Goal: Check status: Check status

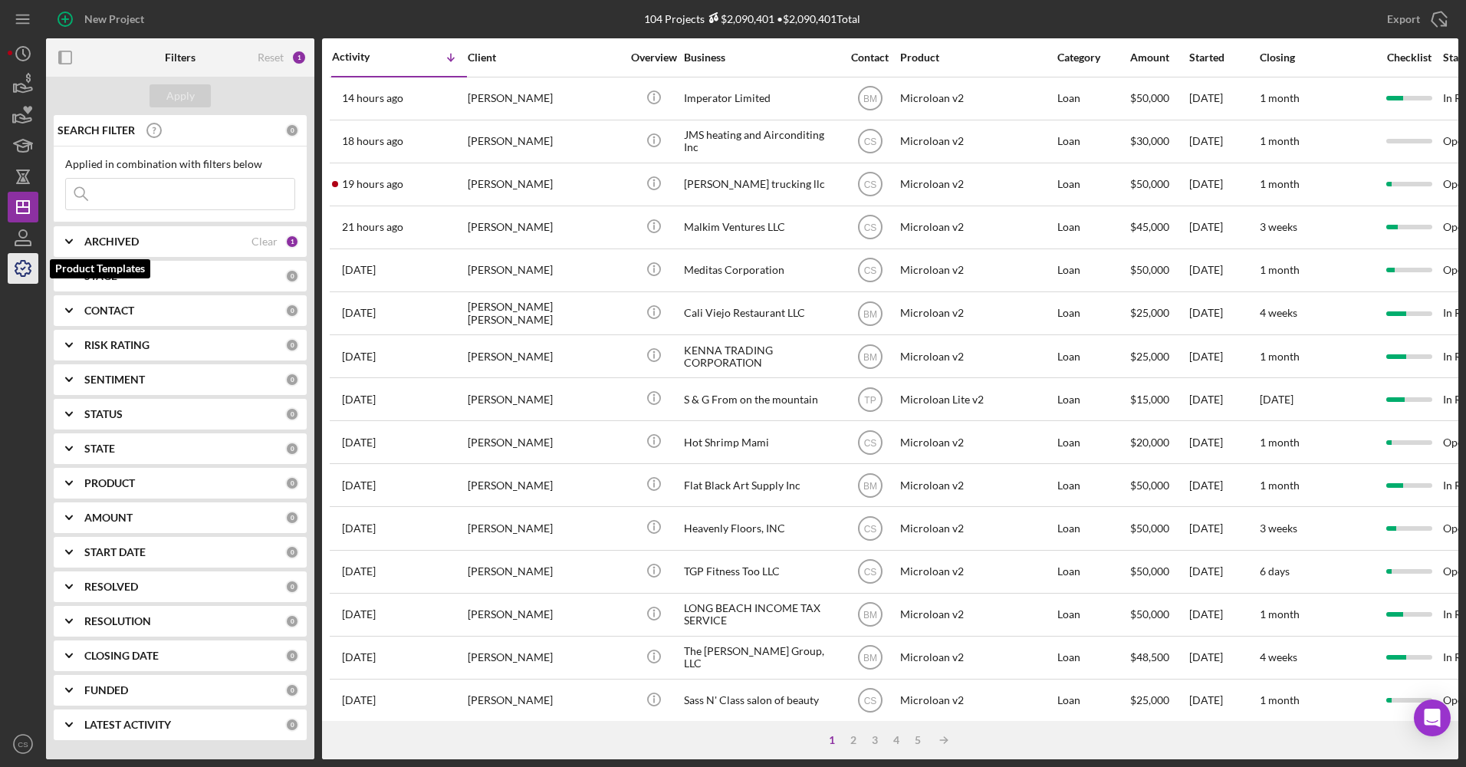
click at [11, 276] on icon "button" at bounding box center [23, 268] width 38 height 38
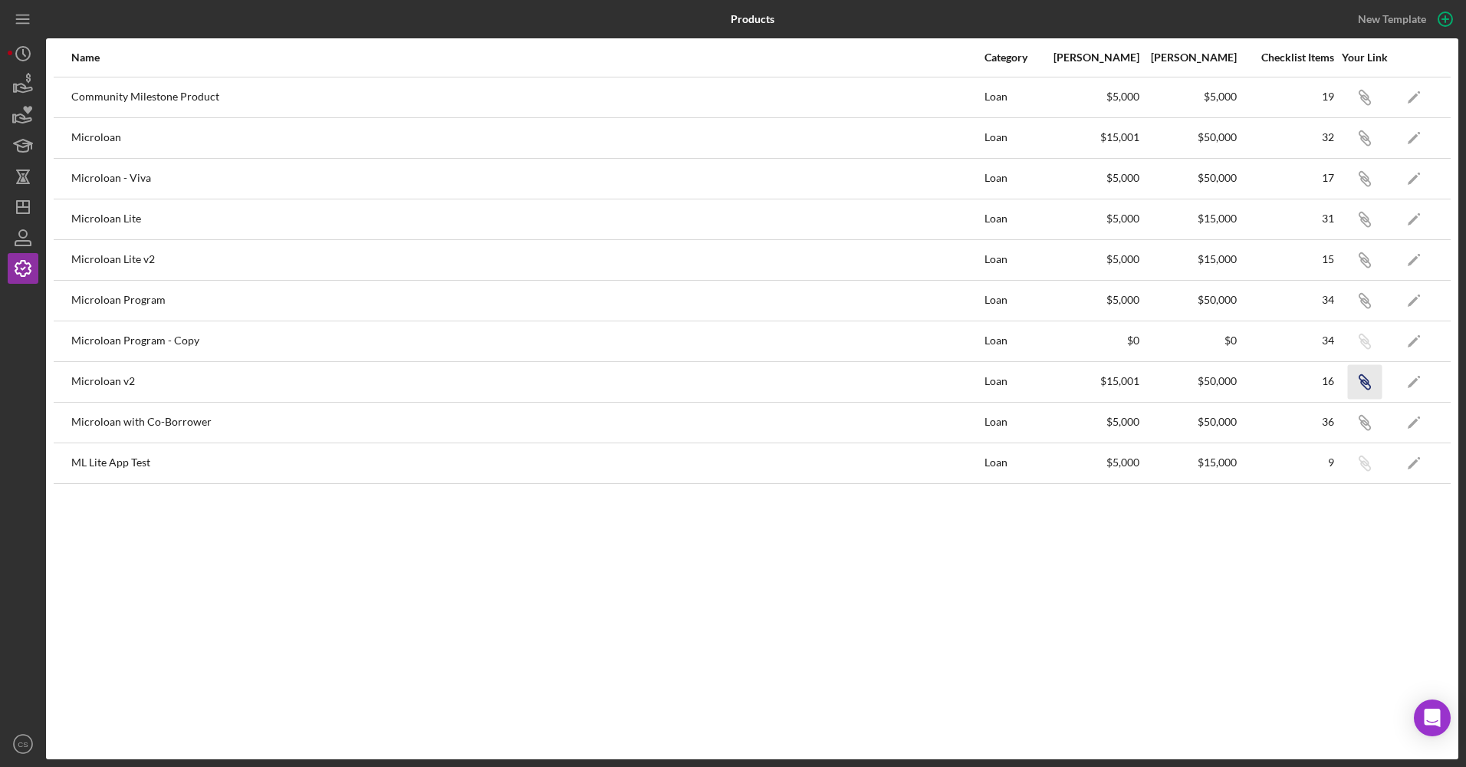
click at [1374, 391] on icon "Icon/Link" at bounding box center [1364, 381] width 35 height 35
click at [31, 200] on icon "Icon/Dashboard" at bounding box center [23, 207] width 38 height 38
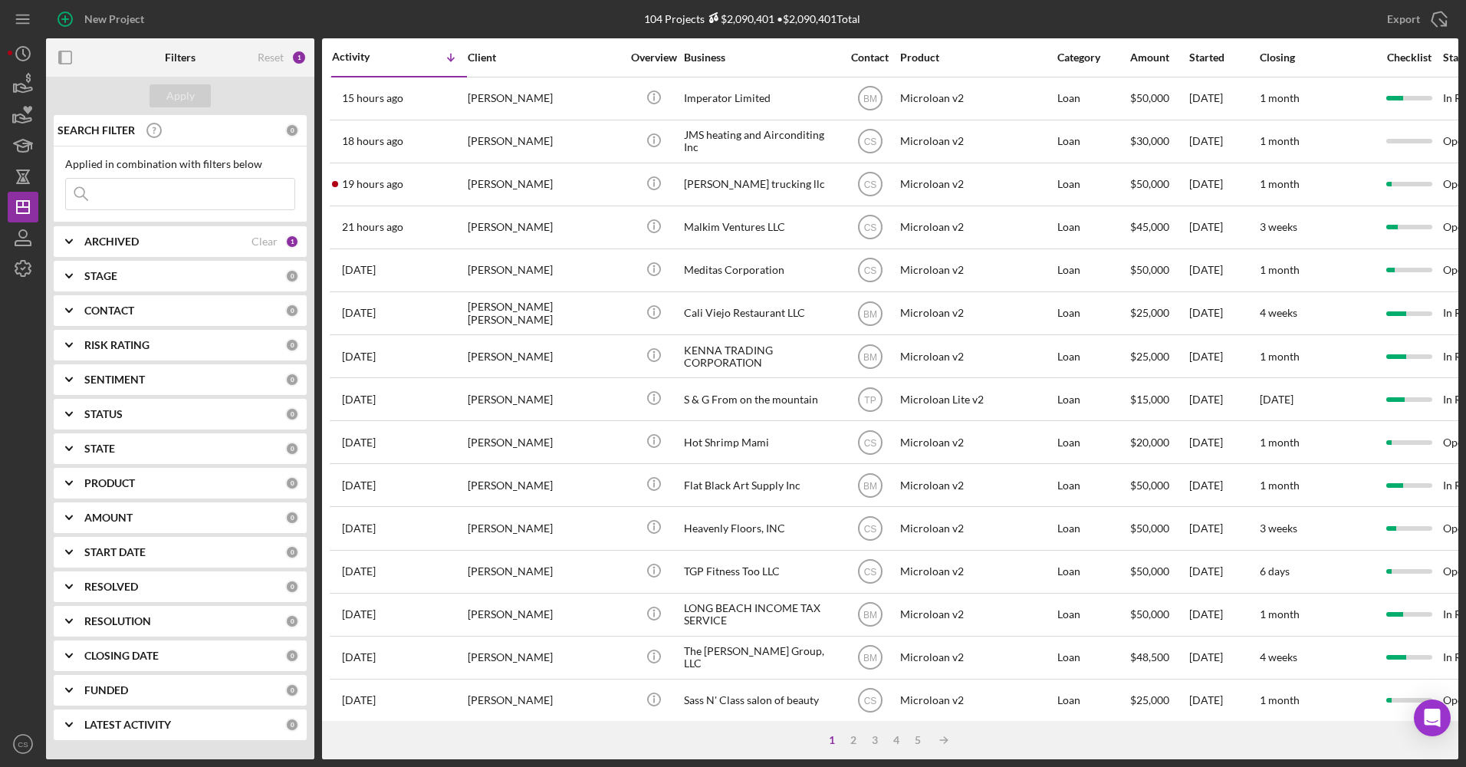
click at [130, 189] on input at bounding box center [180, 194] width 228 height 31
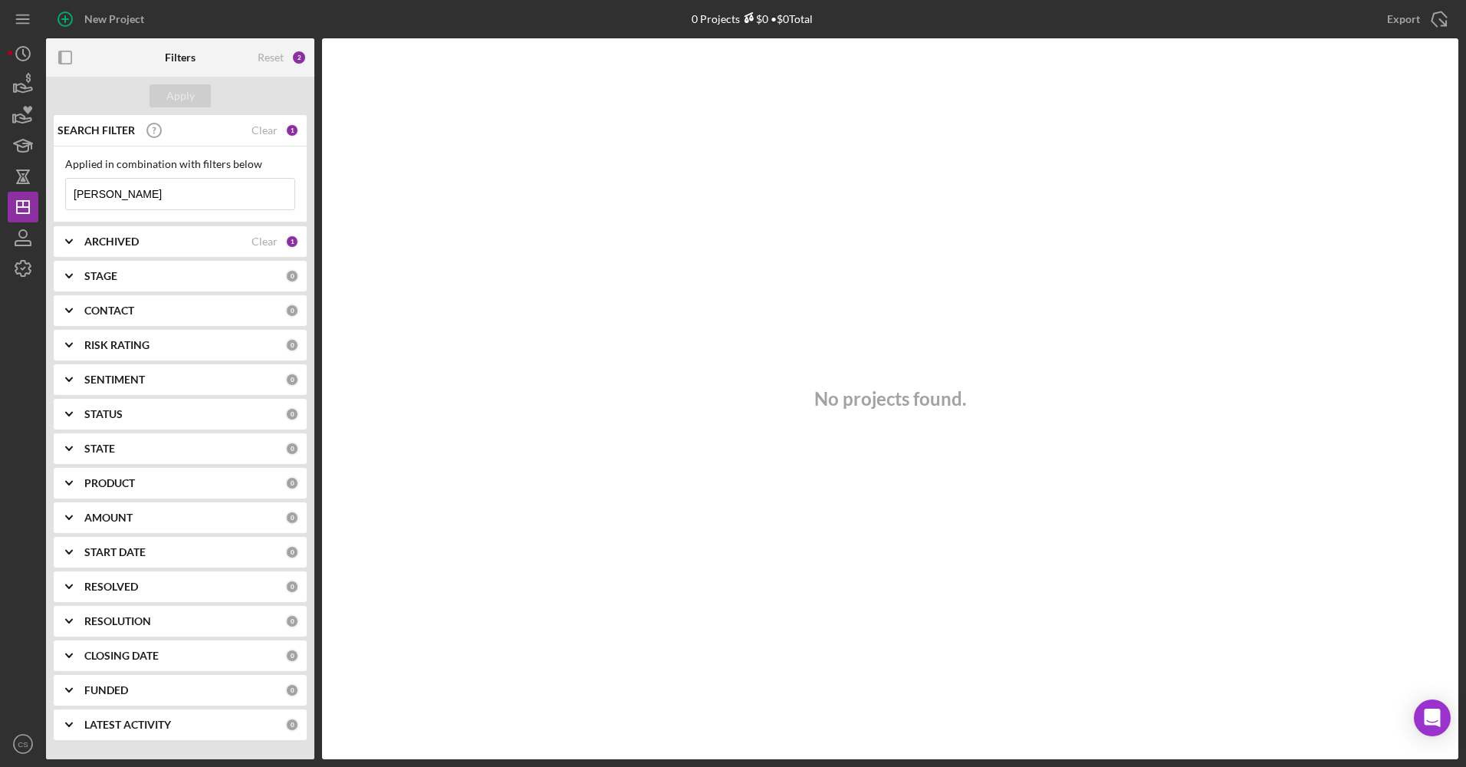
type input "[PERSON_NAME]"
click at [132, 251] on div "ARCHIVED Clear 1" at bounding box center [191, 241] width 215 height 31
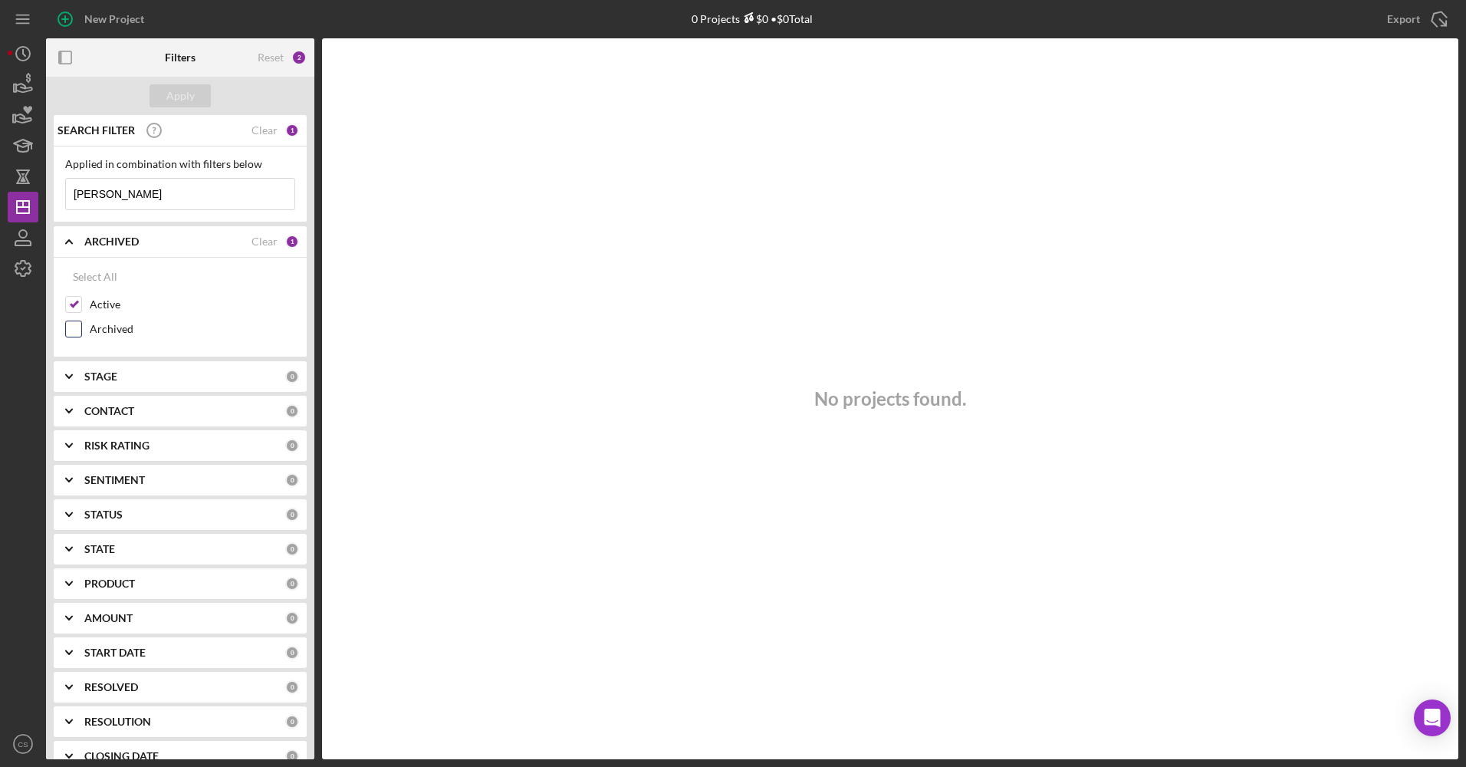
click at [104, 328] on label "Archived" at bounding box center [192, 328] width 205 height 15
click at [81, 328] on input "Archived" at bounding box center [73, 328] width 15 height 15
checkbox input "true"
click at [175, 92] on div "Apply" at bounding box center [180, 95] width 28 height 23
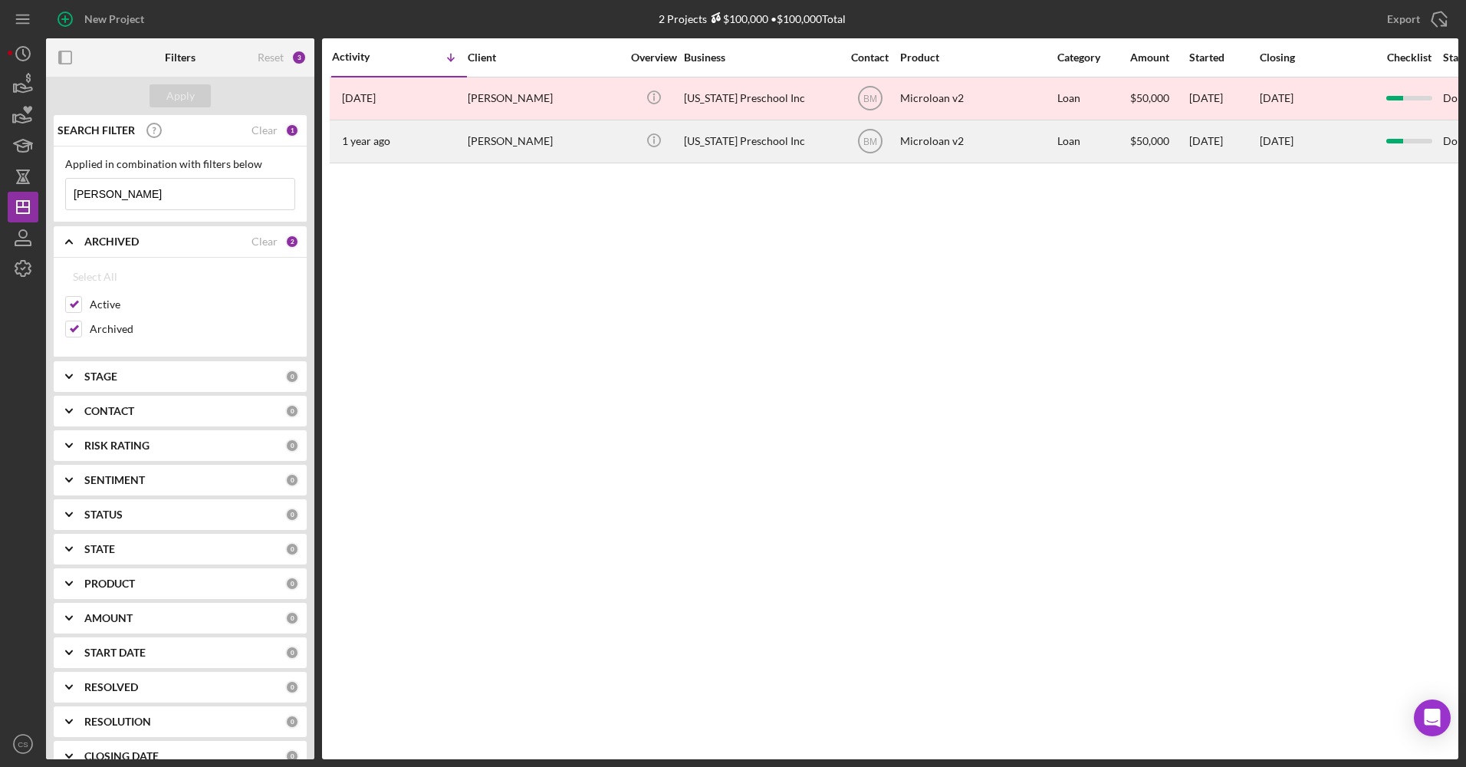
click at [553, 136] on div "[PERSON_NAME]" at bounding box center [544, 141] width 153 height 41
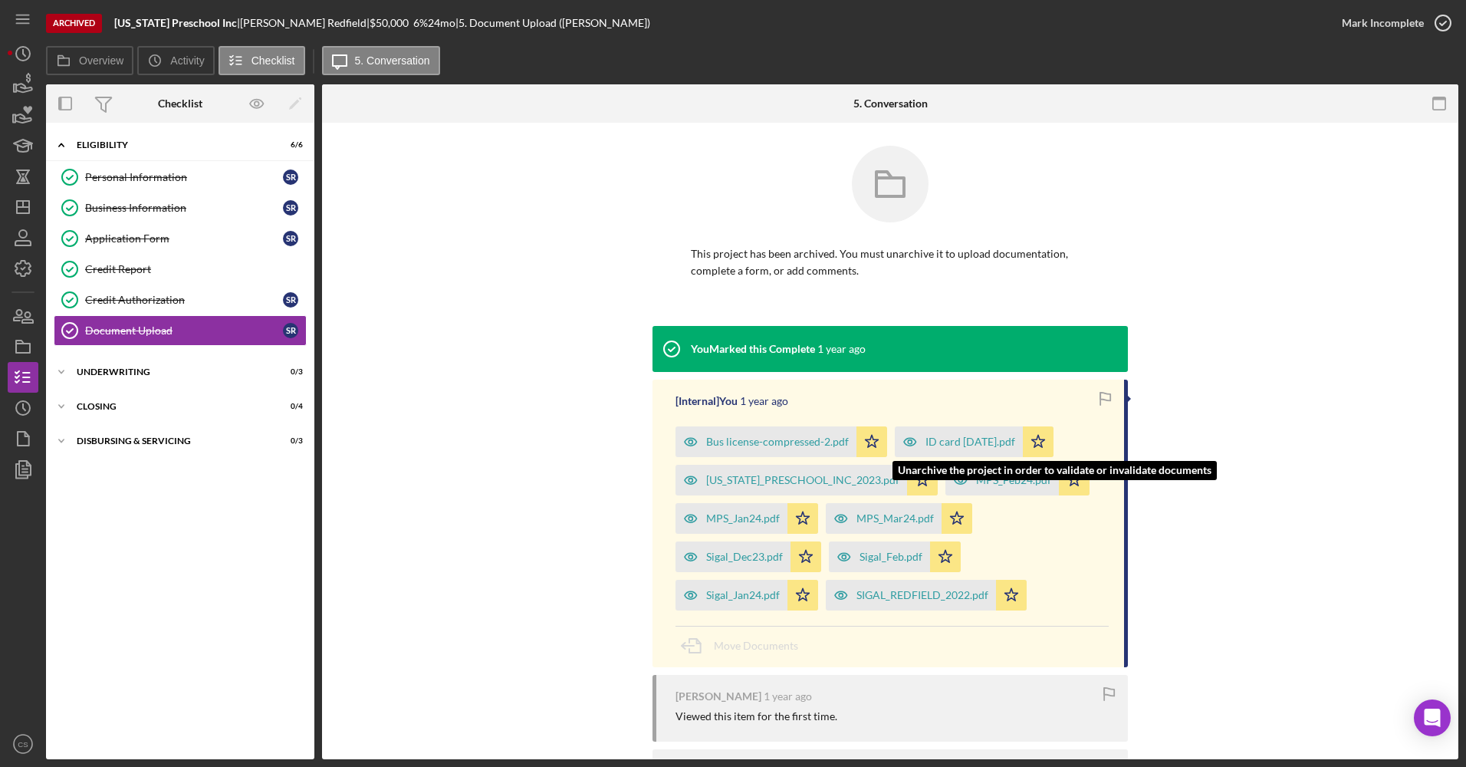
click at [948, 426] on div "ID card [DATE].pdf" at bounding box center [959, 441] width 128 height 31
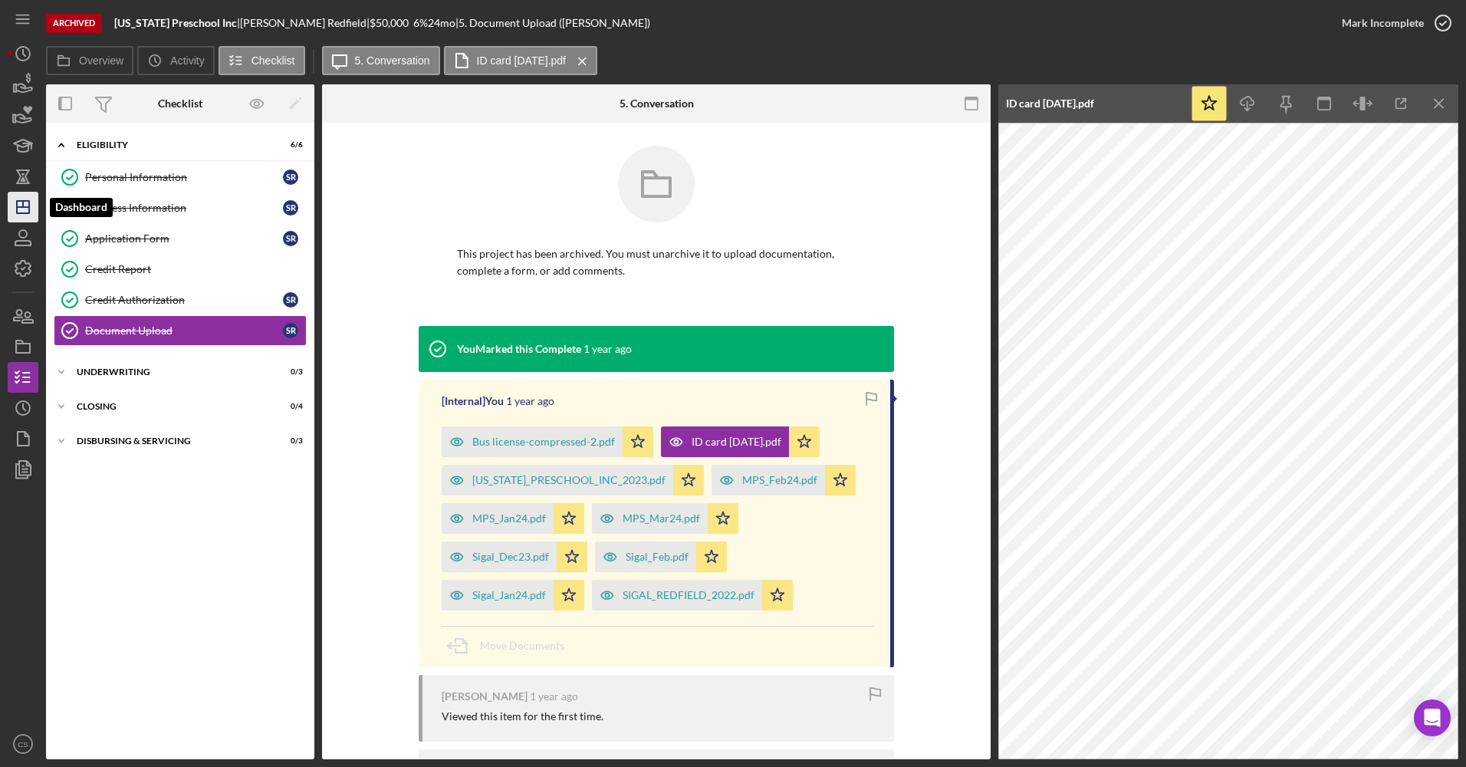
click at [26, 203] on icon "Icon/Dashboard" at bounding box center [23, 207] width 38 height 38
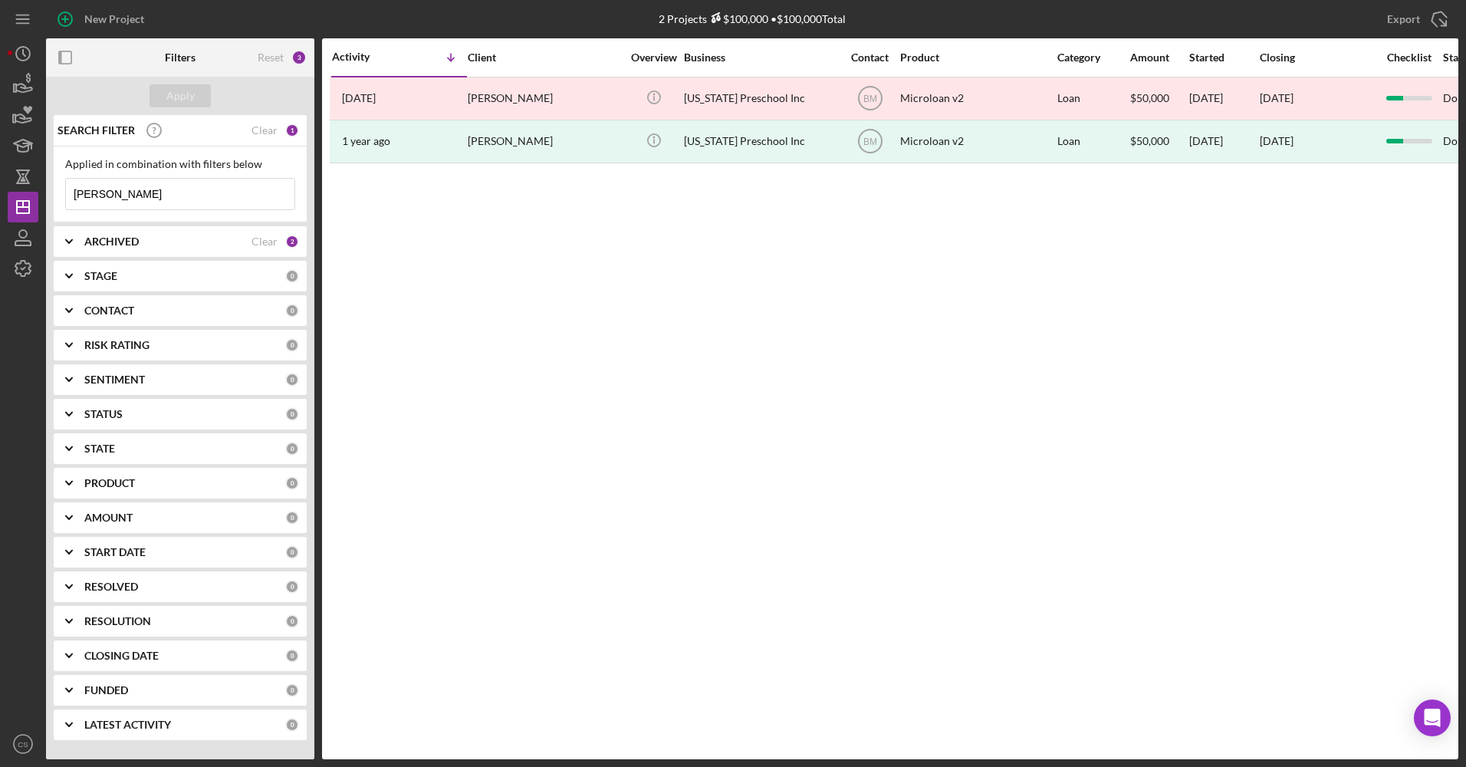
click at [206, 192] on input "[PERSON_NAME]" at bounding box center [180, 194] width 228 height 31
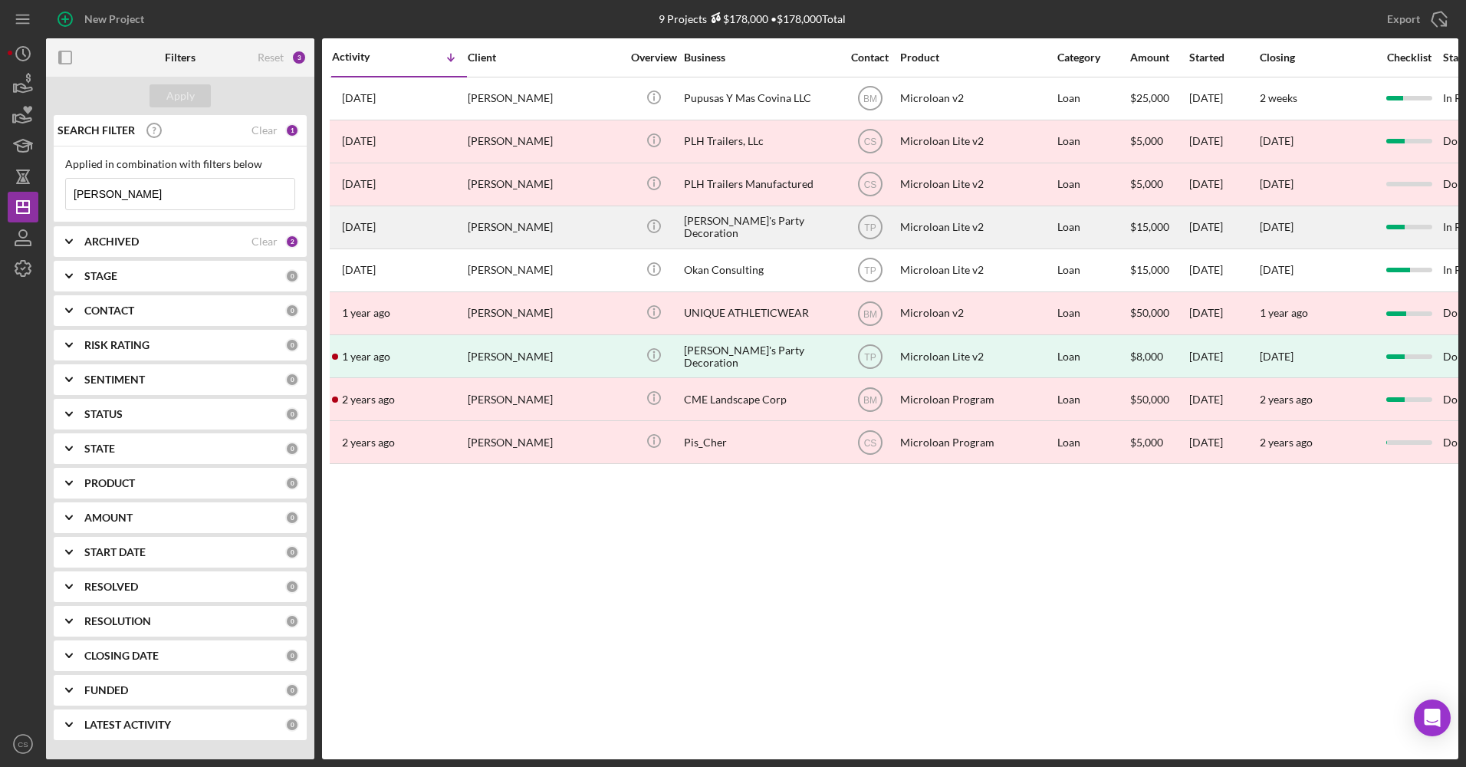
type input "[PERSON_NAME]"
click at [792, 225] on div "[PERSON_NAME]'s Party Decoration" at bounding box center [760, 227] width 153 height 41
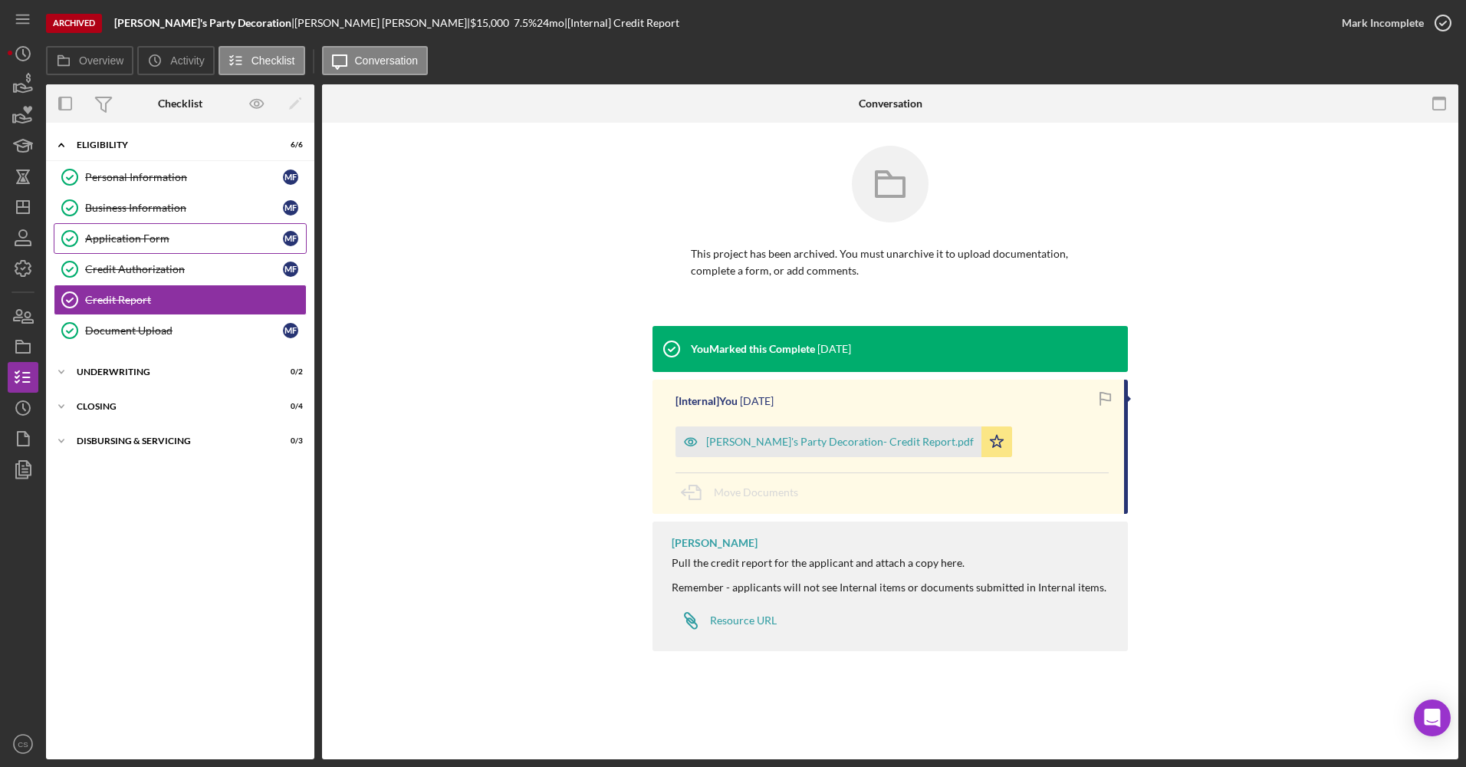
click at [191, 234] on div "Application Form" at bounding box center [184, 238] width 198 height 12
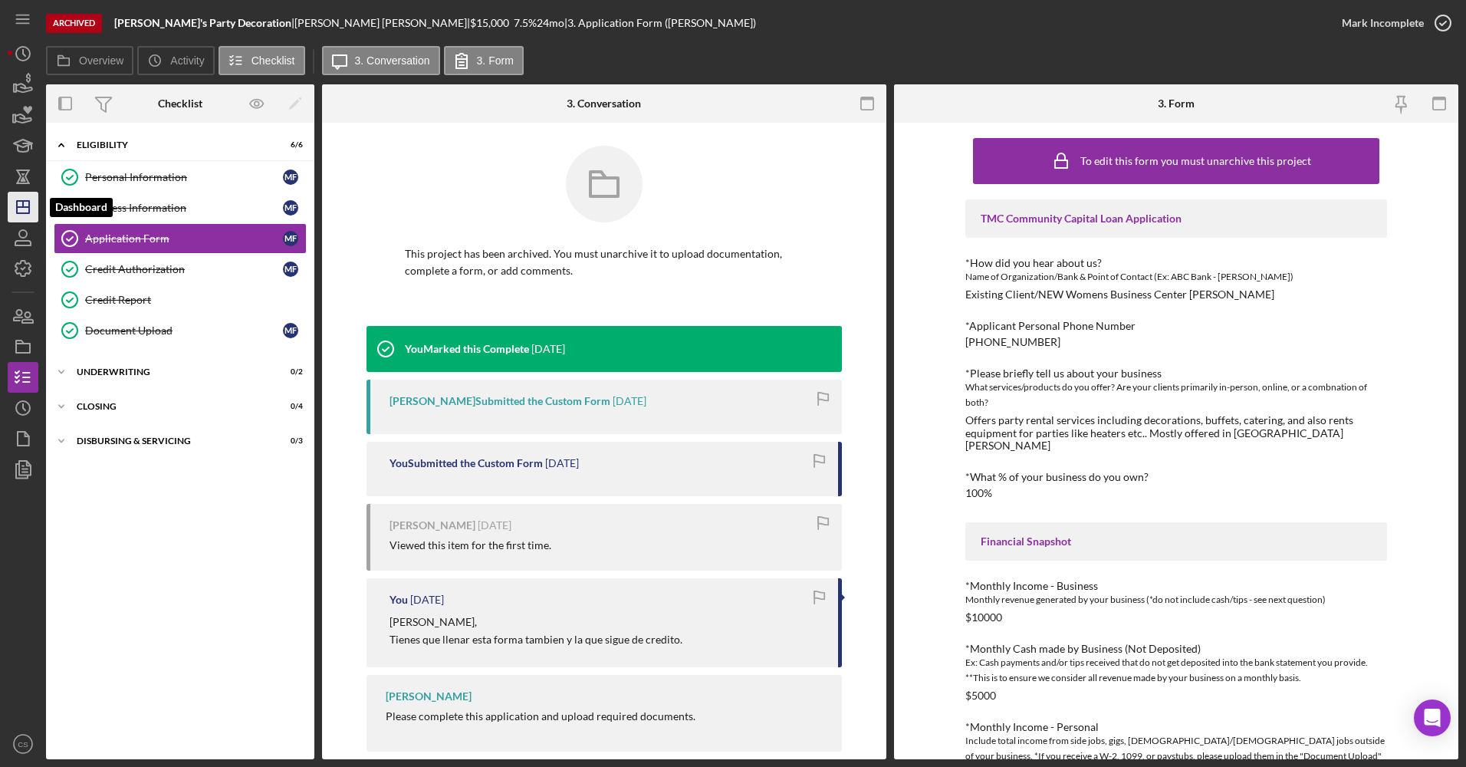
click at [21, 207] on line "button" at bounding box center [23, 207] width 12 height 0
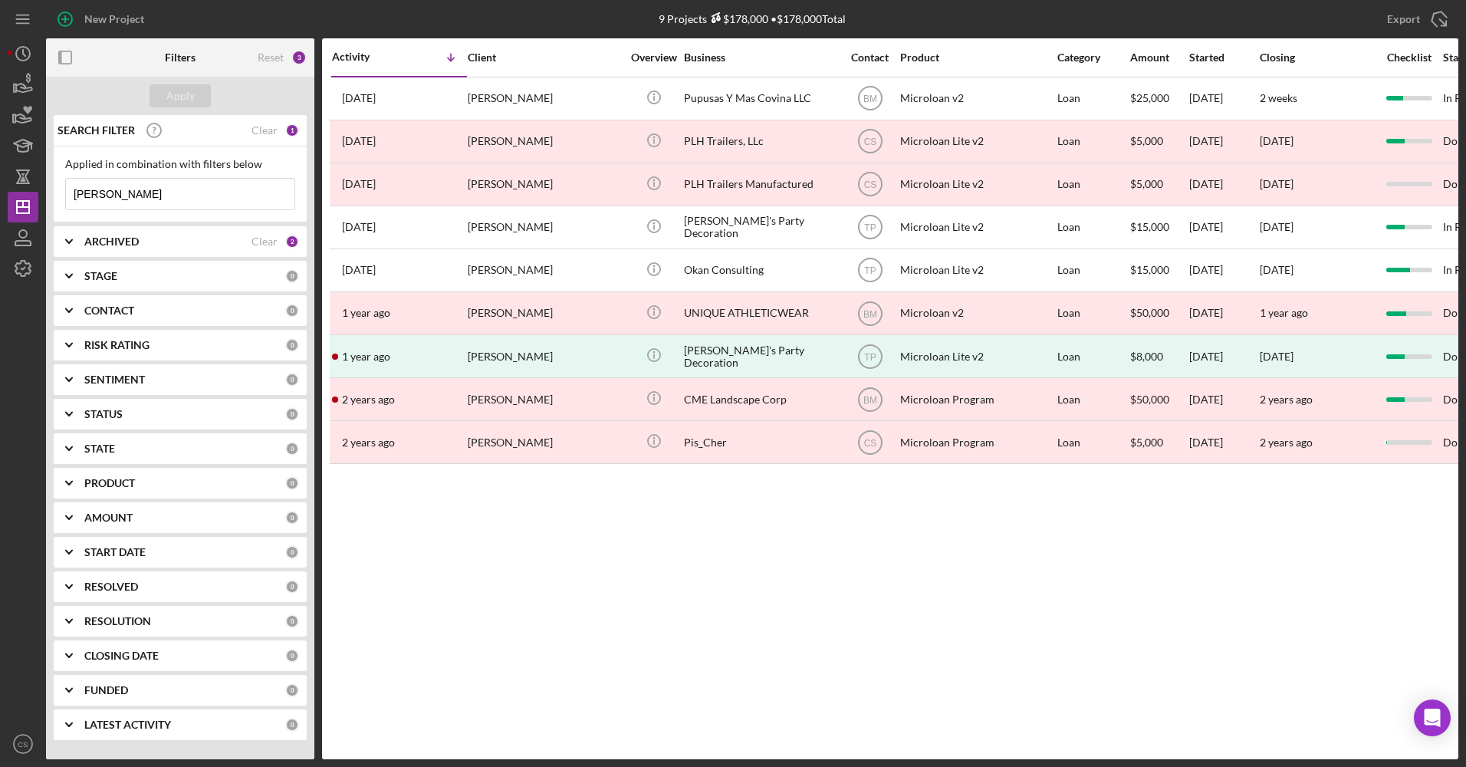
click at [672, 610] on div "Activity Icon/Table Sort Arrow Client Overview Business Contact Product Categor…" at bounding box center [890, 398] width 1136 height 721
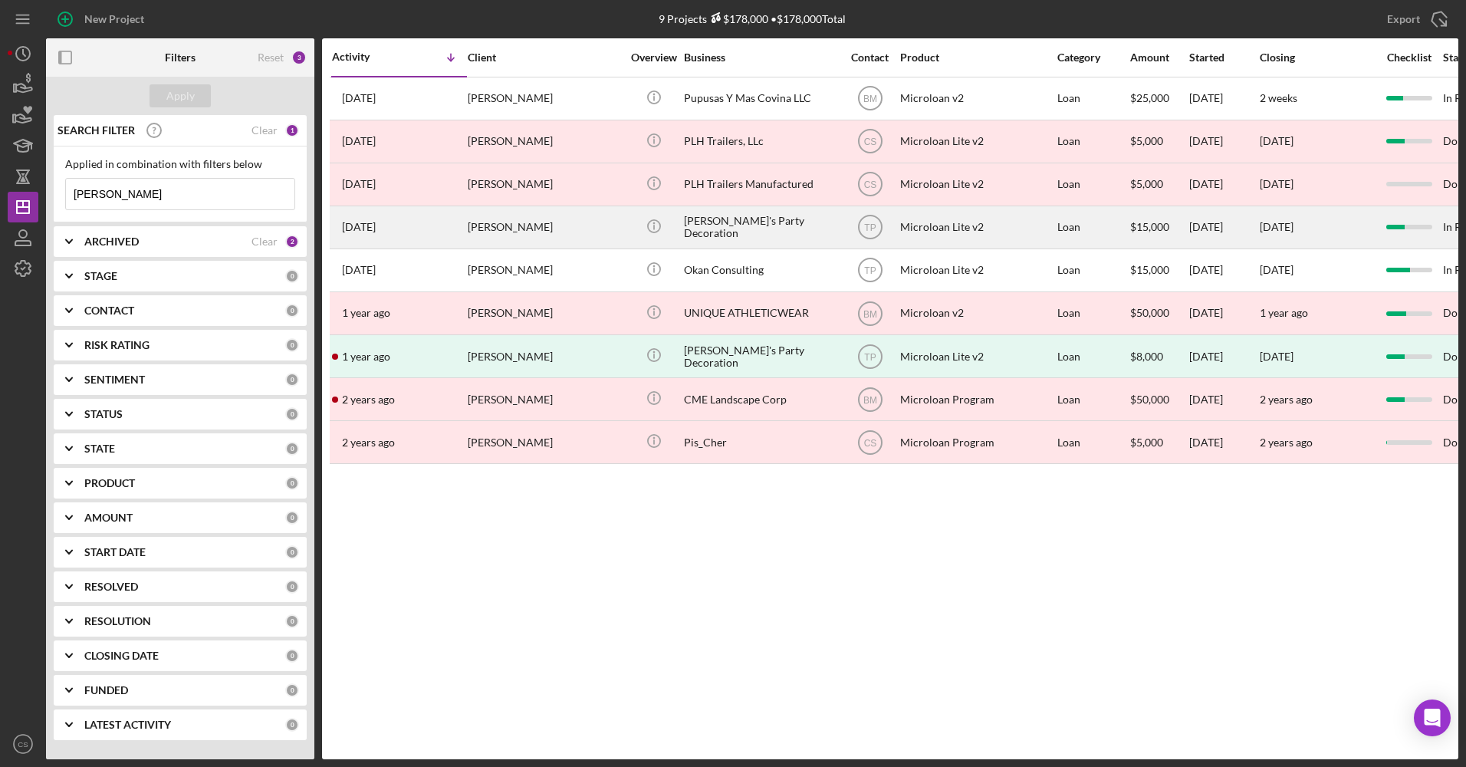
click at [736, 232] on div "[PERSON_NAME]'s Party Decoration" at bounding box center [760, 227] width 153 height 41
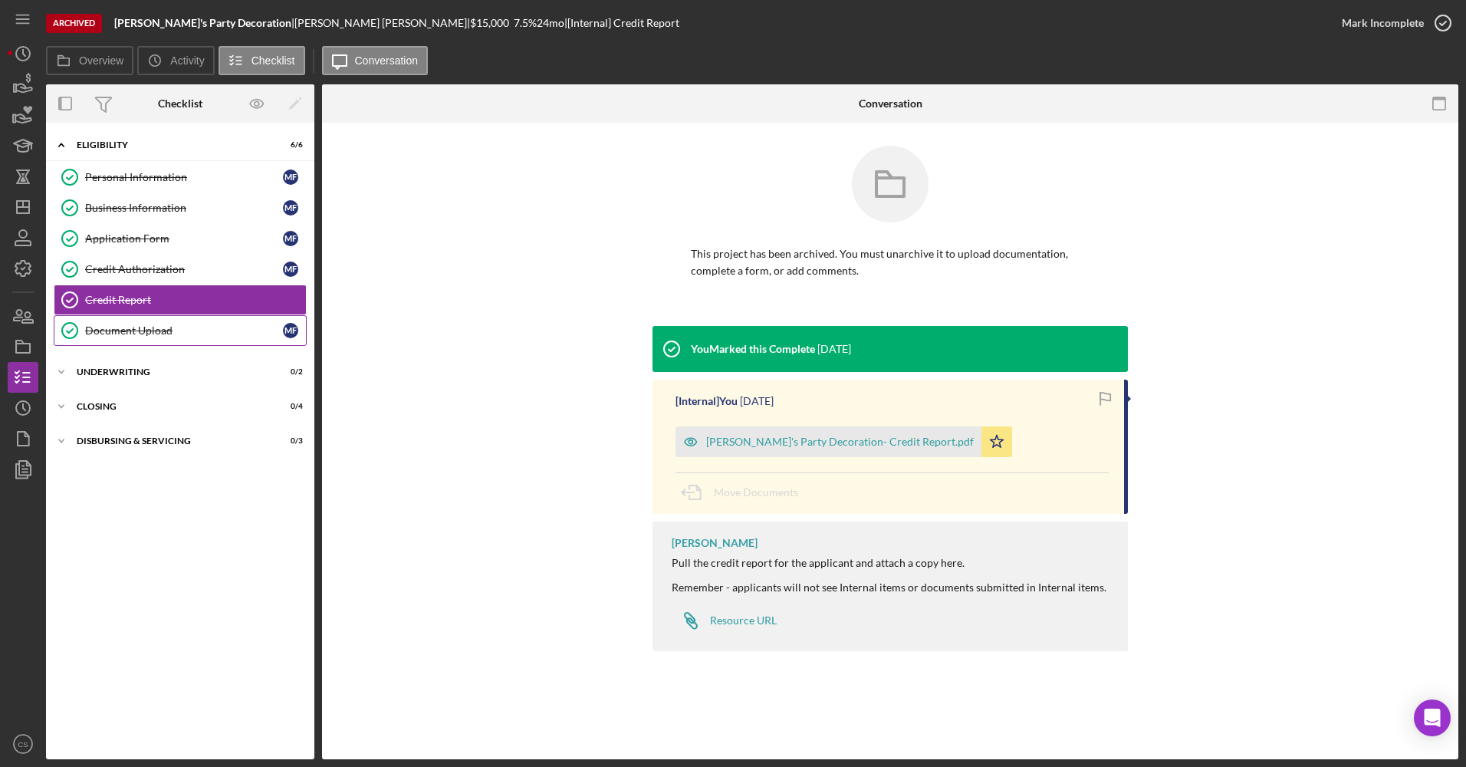
click at [116, 338] on link "Document Upload Document Upload M F" at bounding box center [180, 330] width 253 height 31
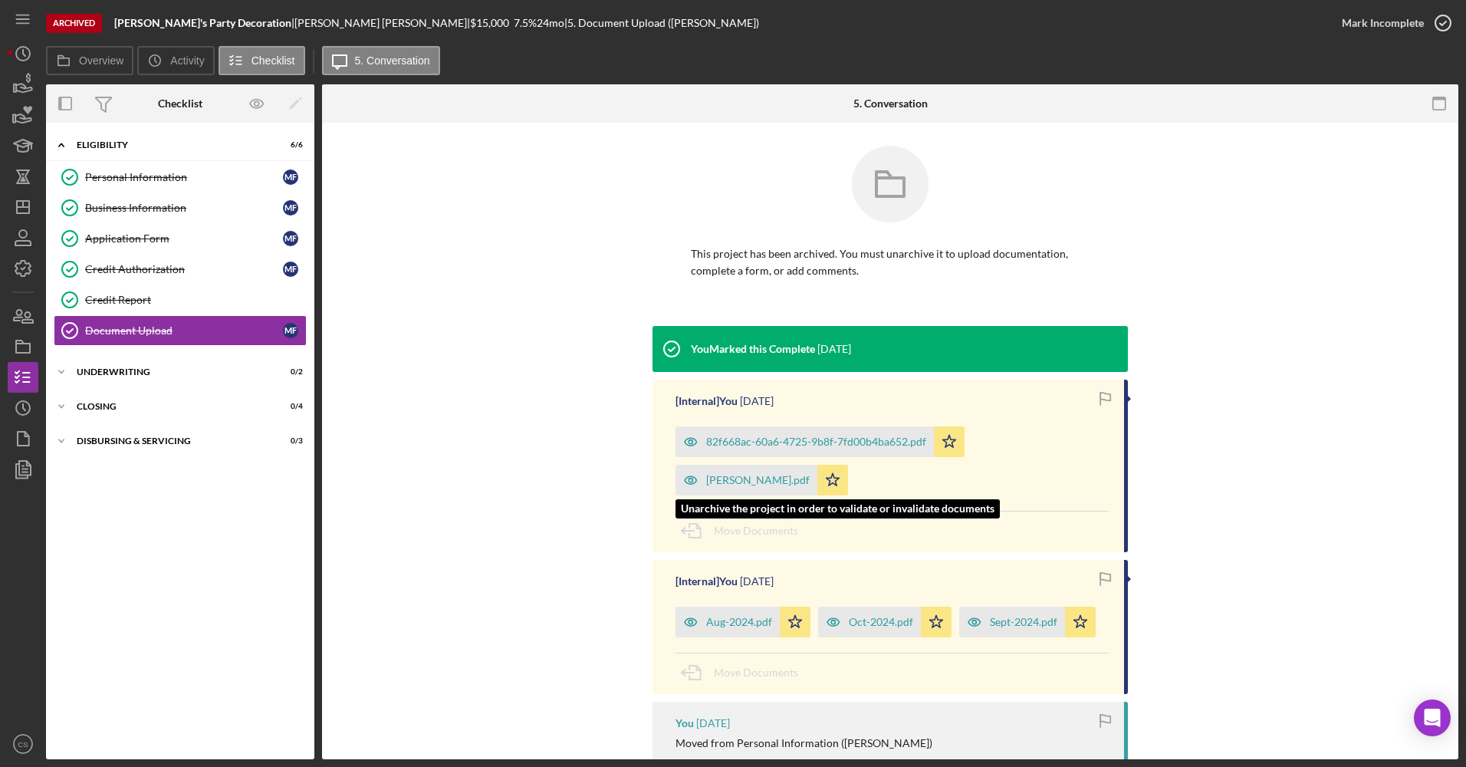
scroll to position [77, 0]
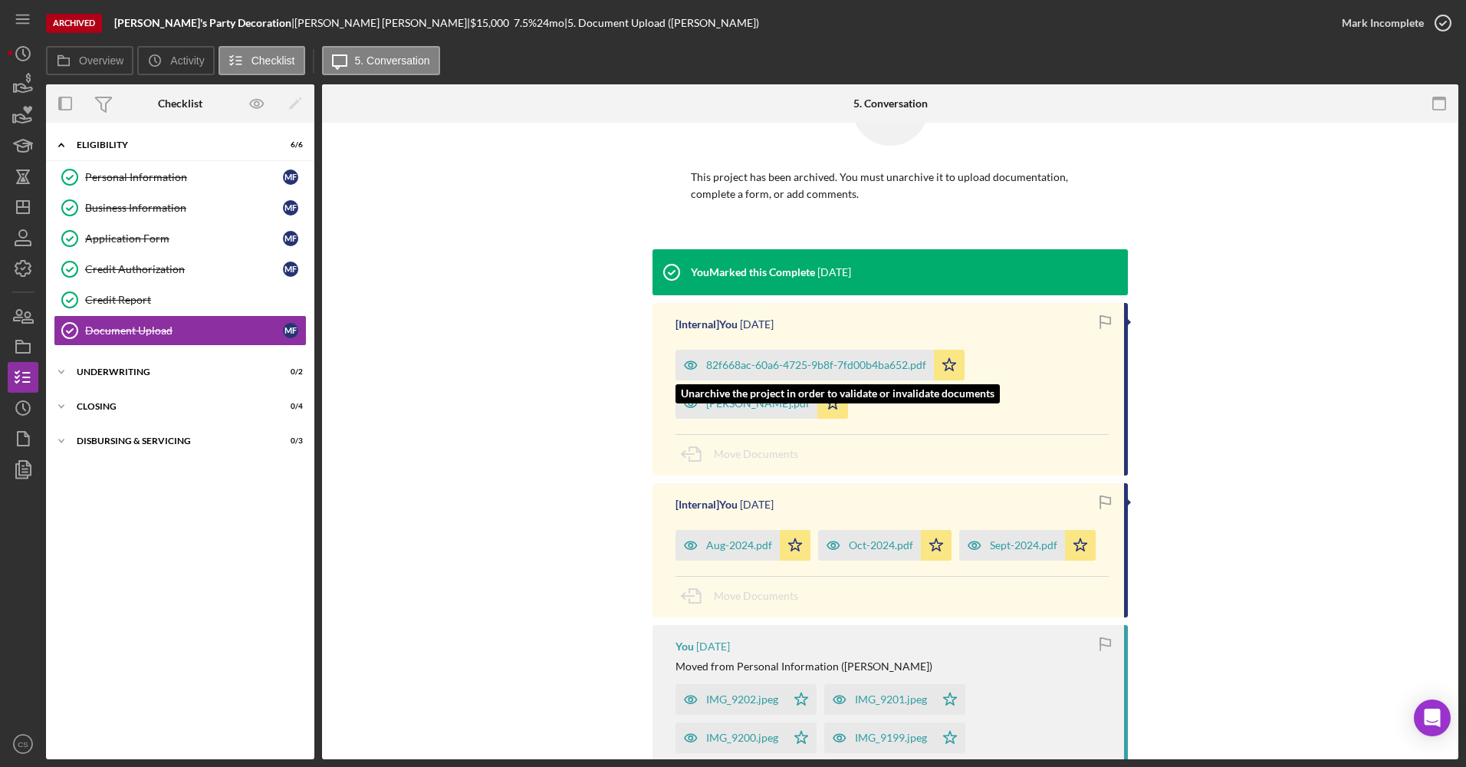
click at [772, 368] on div "82f668ac-60a6-4725-9b8f-7fd00b4ba652.pdf" at bounding box center [816, 365] width 220 height 12
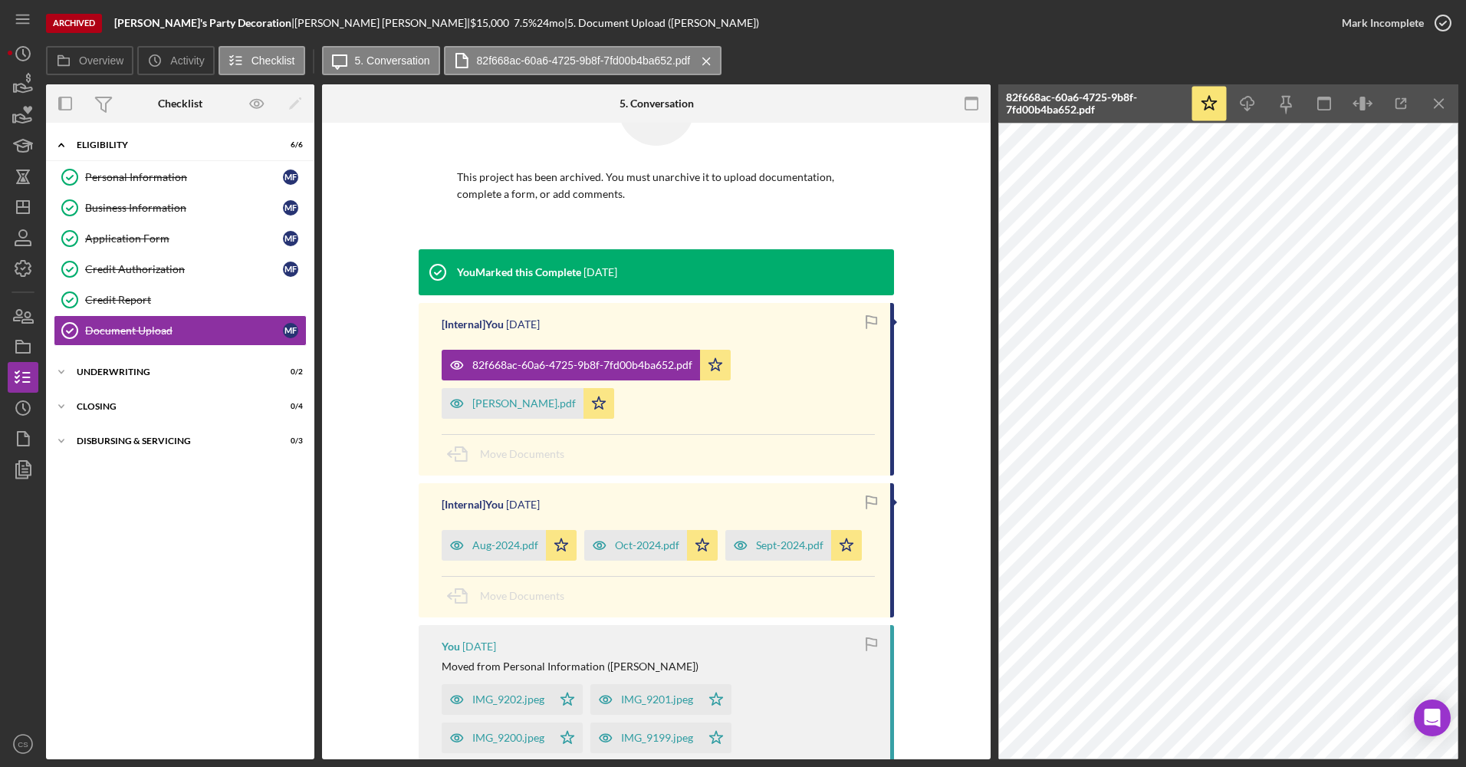
click at [630, 199] on p "This project has been archived. You must unarchive it to upload documentation, …" at bounding box center [656, 186] width 399 height 35
drag, startPoint x: 13, startPoint y: 208, endPoint x: 36, endPoint y: 258, distance: 54.9
click at [13, 208] on icon "Icon/Dashboard" at bounding box center [23, 207] width 38 height 38
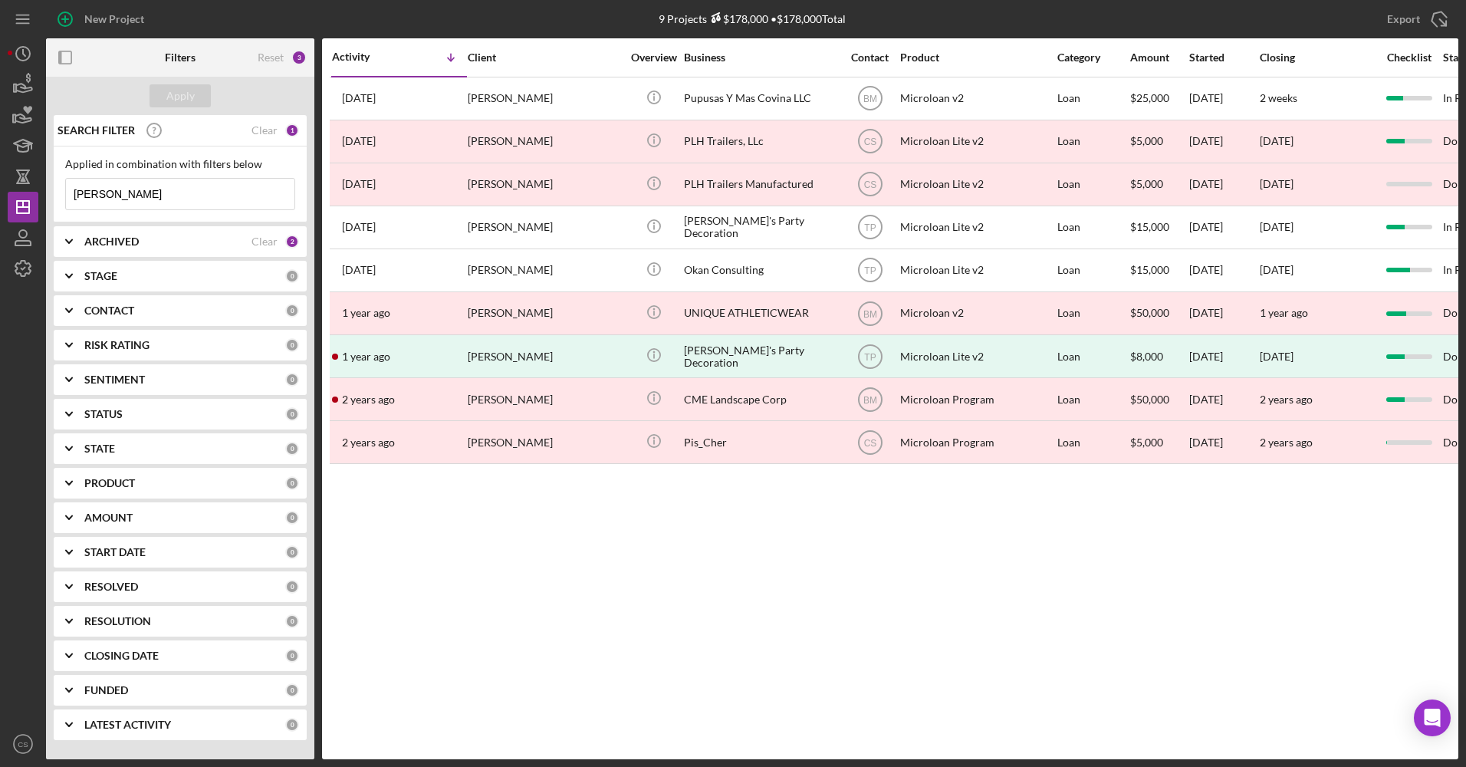
drag, startPoint x: 93, startPoint y: 199, endPoint x: 49, endPoint y: 194, distance: 44.0
click at [49, 194] on div "SEARCH FILTER Clear 1 Applied in combination with filters below [PERSON_NAME] I…" at bounding box center [180, 433] width 268 height 636
click at [189, 94] on div "Apply" at bounding box center [180, 95] width 28 height 23
